Goal: Information Seeking & Learning: Understand process/instructions

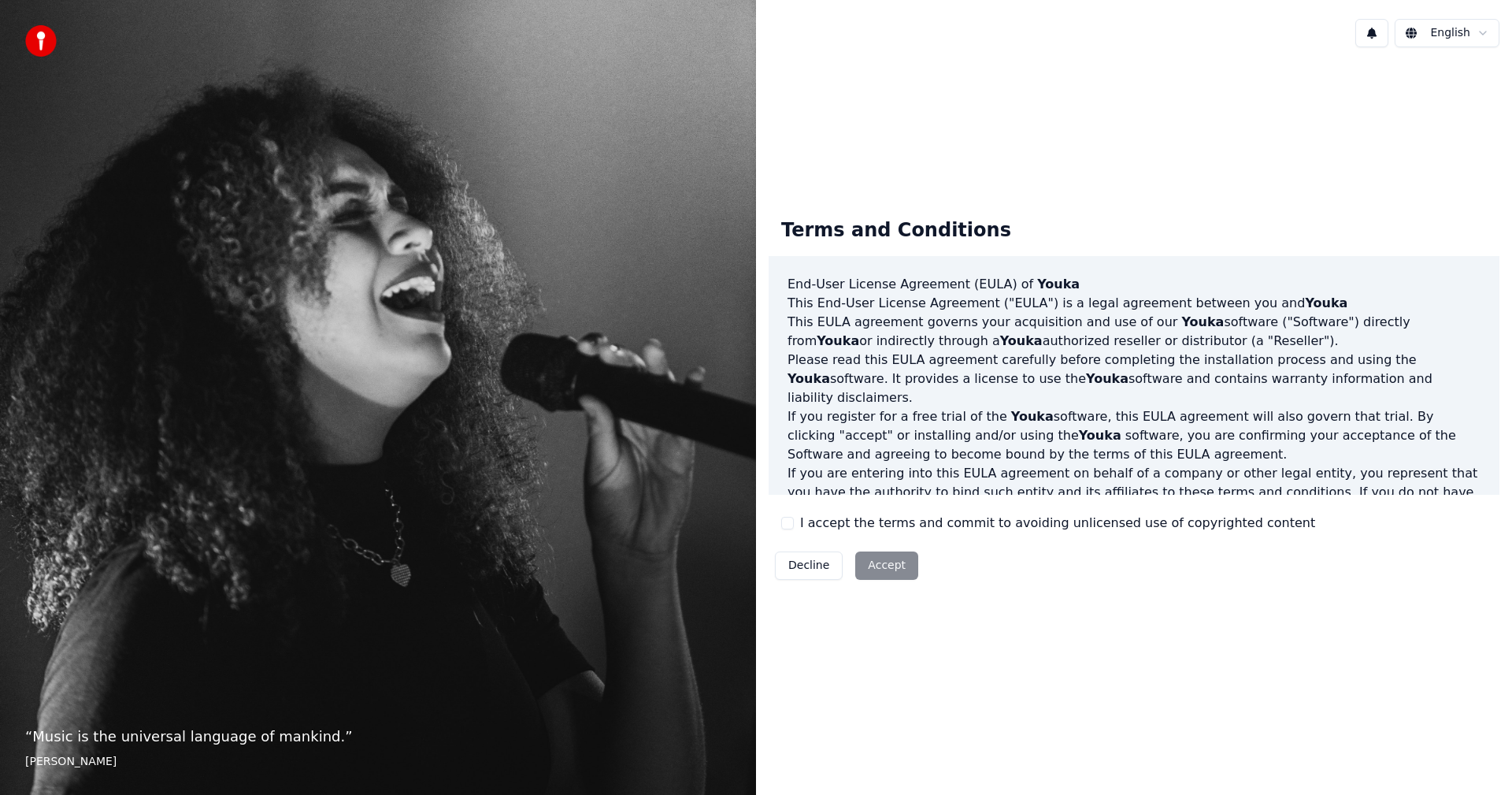
click at [805, 515] on label "I accept the terms and commit to avoiding unlicensed use of copyrighted content" at bounding box center [1057, 522] width 515 height 19
click at [794, 517] on button "I accept the terms and commit to avoiding unlicensed use of copyrighted content" at bounding box center [787, 522] width 12 height 12
click at [890, 566] on button "Accept" at bounding box center [887, 566] width 63 height 28
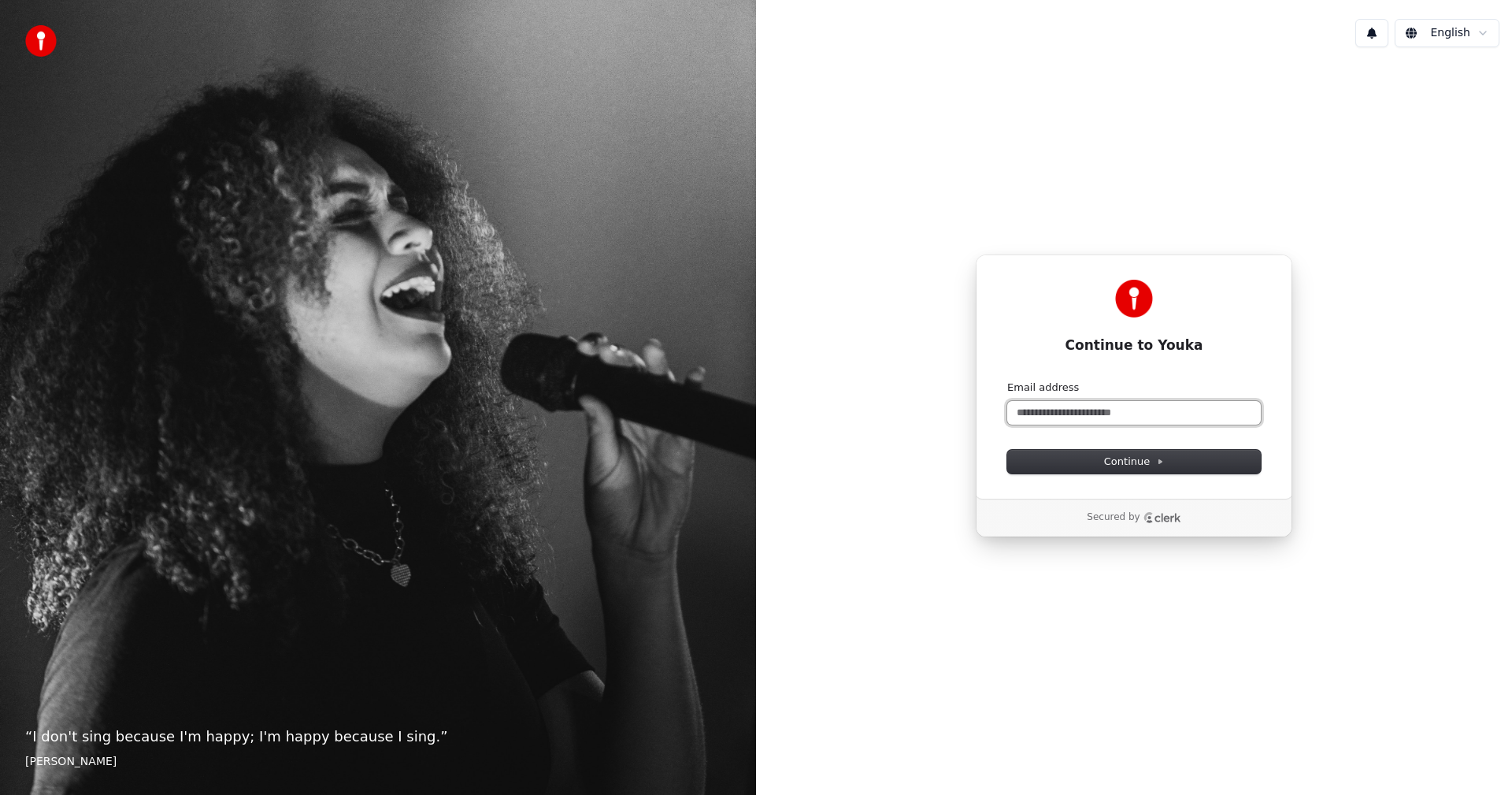
click at [1130, 413] on input "Email address" at bounding box center [1134, 412] width 254 height 24
type input "*"
click at [1007, 380] on button "submit" at bounding box center [1007, 380] width 0 height 0
type input "**********"
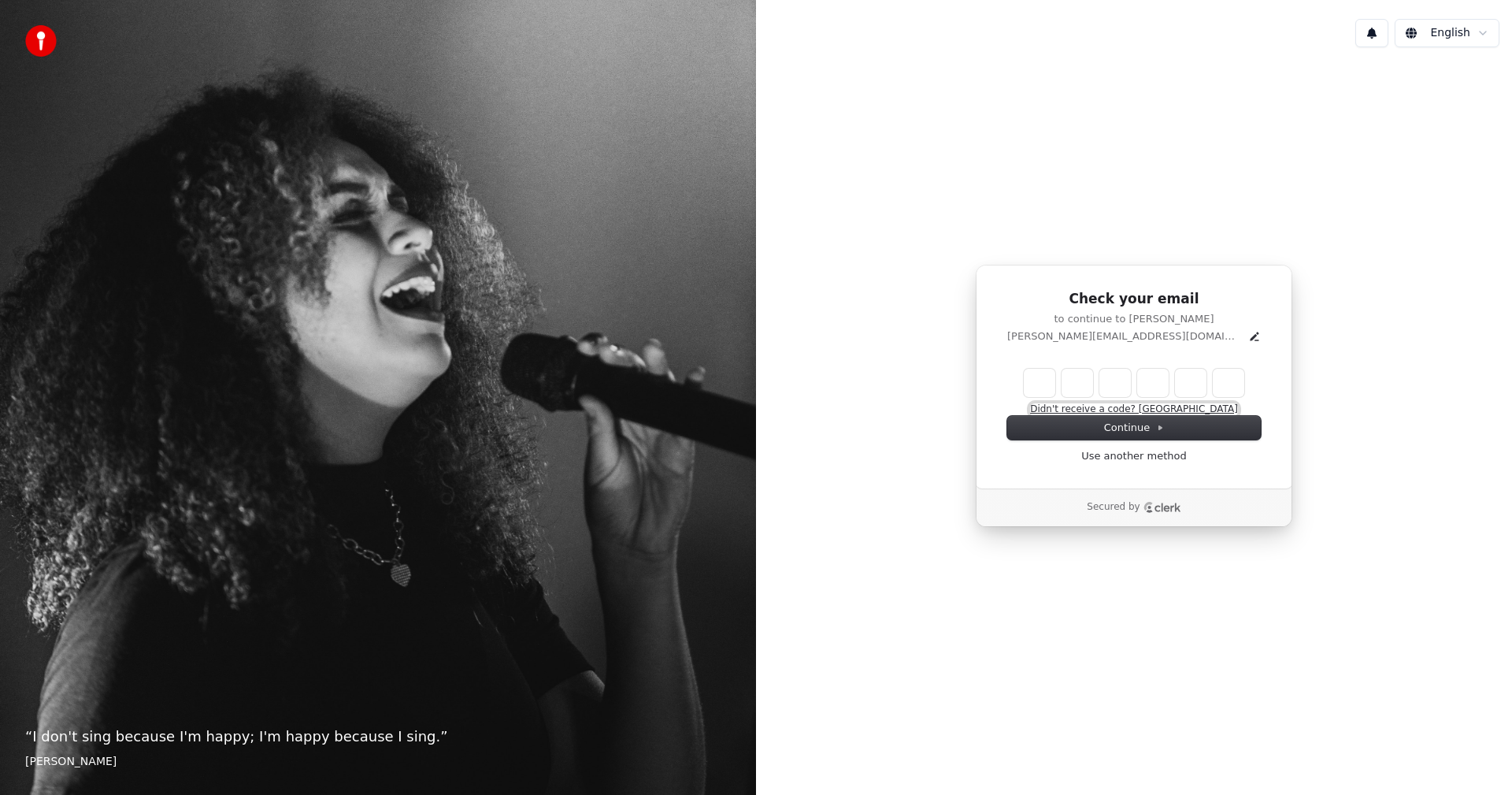
click at [1176, 406] on button "Didn't receive a code? Resend" at bounding box center [1134, 409] width 208 height 12
click at [1030, 381] on input "Enter verification code" at bounding box center [1150, 383] width 252 height 28
type input "******"
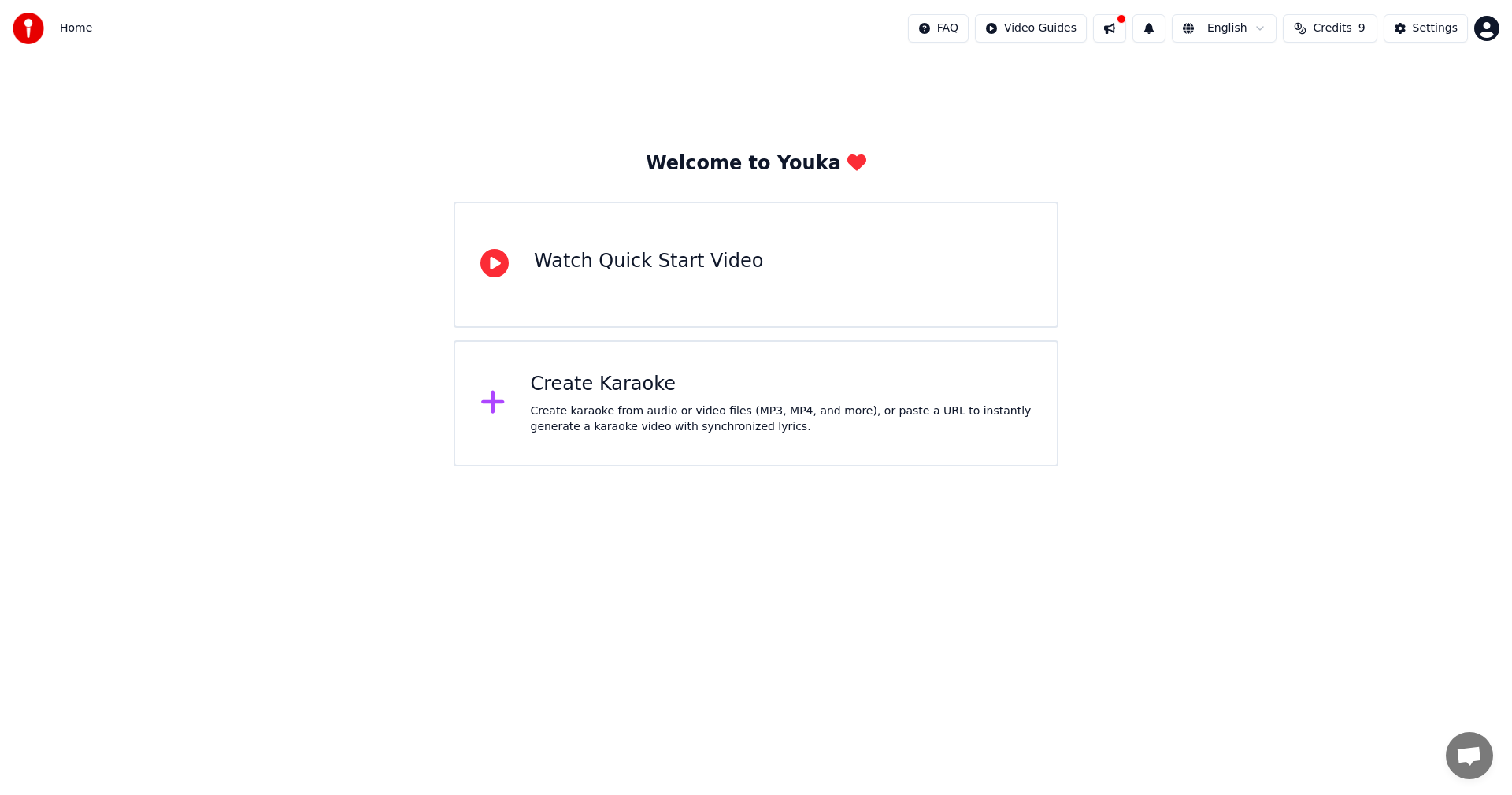
click at [1494, 31] on html "Home FAQ Video Guides English Credits 9 Settings Welcome to Youka Watch Quick S…" at bounding box center [756, 233] width 1512 height 466
click at [1204, 107] on html "Home FAQ Video Guides English Credits 9 Settings Welcome to Youka Watch Quick S…" at bounding box center [756, 233] width 1512 height 466
click at [83, 26] on span "Home" at bounding box center [75, 28] width 32 height 16
click at [30, 26] on img at bounding box center [27, 27] width 31 height 31
click at [626, 413] on div "Create karaoke from audio or video files (MP3, MP4, and more), or paste a URL t…" at bounding box center [782, 419] width 502 height 31
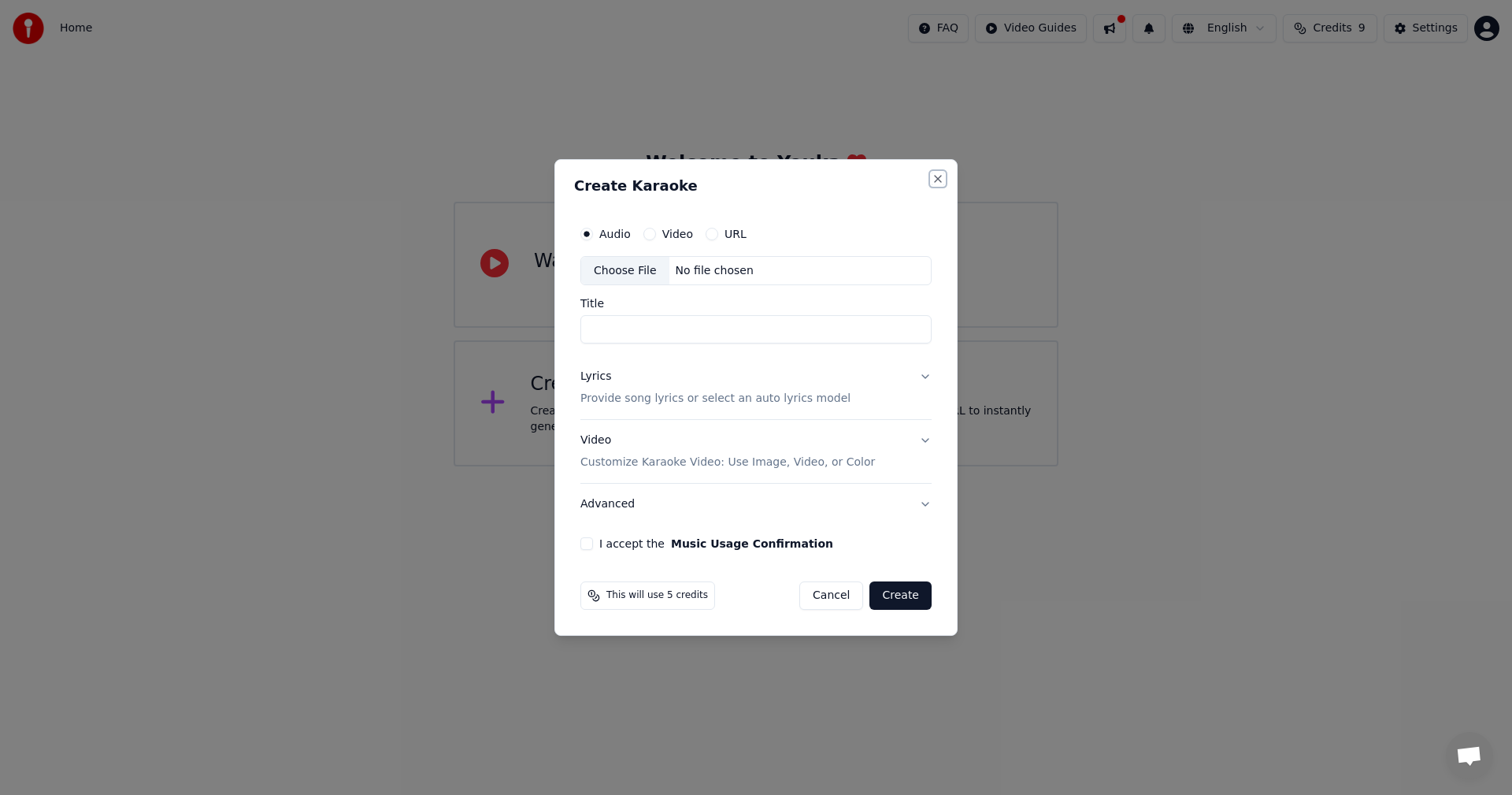
click at [935, 179] on button "Close" at bounding box center [938, 178] width 12 height 12
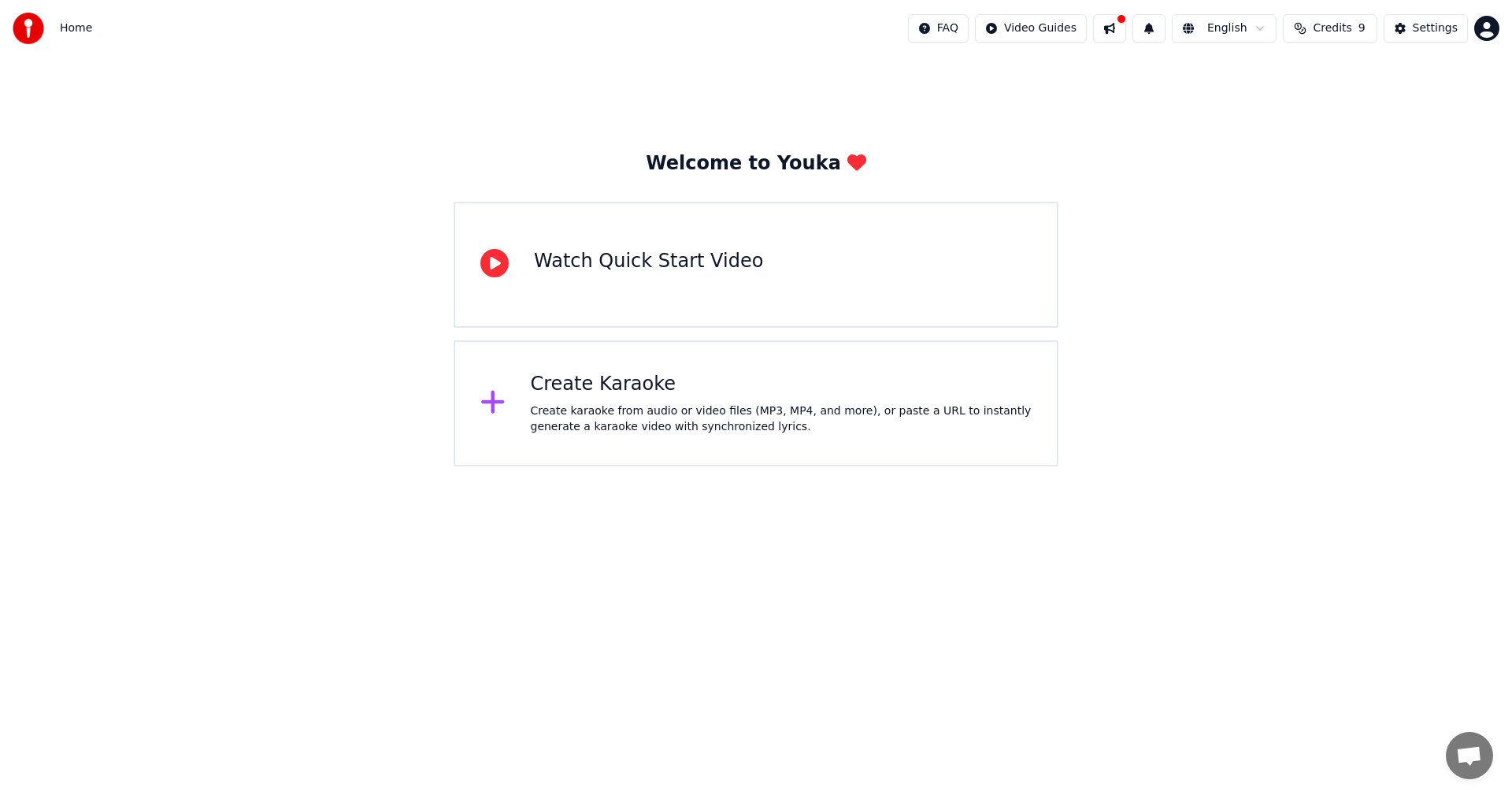
click at [1486, 36] on html "Home FAQ Video Guides English Credits 9 Settings Welcome to Youka Watch Quick S…" at bounding box center [756, 233] width 1512 height 466
click at [1371, 109] on span "Billing" at bounding box center [1375, 117] width 34 height 16
click at [1492, 37] on html "Home FAQ Video Guides English Credits 9 Settings Welcome to Youka Watch Quick S…" at bounding box center [756, 233] width 1512 height 466
click at [1129, 27] on html "Home FAQ Video Guides English Credits 9 Settings Welcome to Youka Watch Quick S…" at bounding box center [756, 233] width 1512 height 466
click at [1119, 28] on button at bounding box center [1109, 28] width 33 height 28
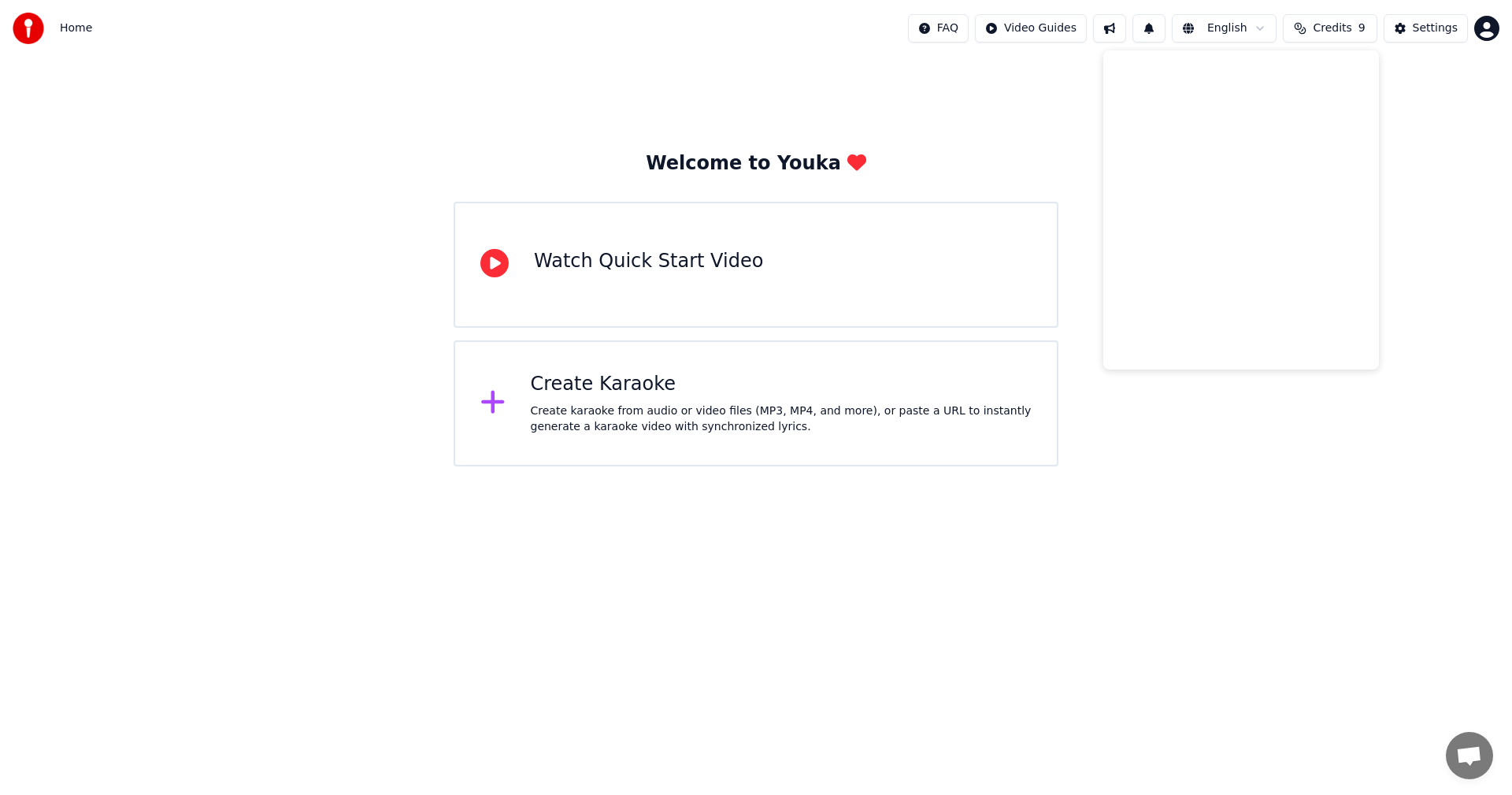
click at [1402, 174] on div "Welcome to Youka Watch Quick Start Video Create Karaoke Create karaoke from aud…" at bounding box center [756, 261] width 1512 height 409
click at [78, 26] on span "Home" at bounding box center [75, 28] width 32 height 16
click at [792, 257] on div "Watch Quick Start Video" at bounding box center [756, 265] width 605 height 126
